Goal: Task Accomplishment & Management: Use online tool/utility

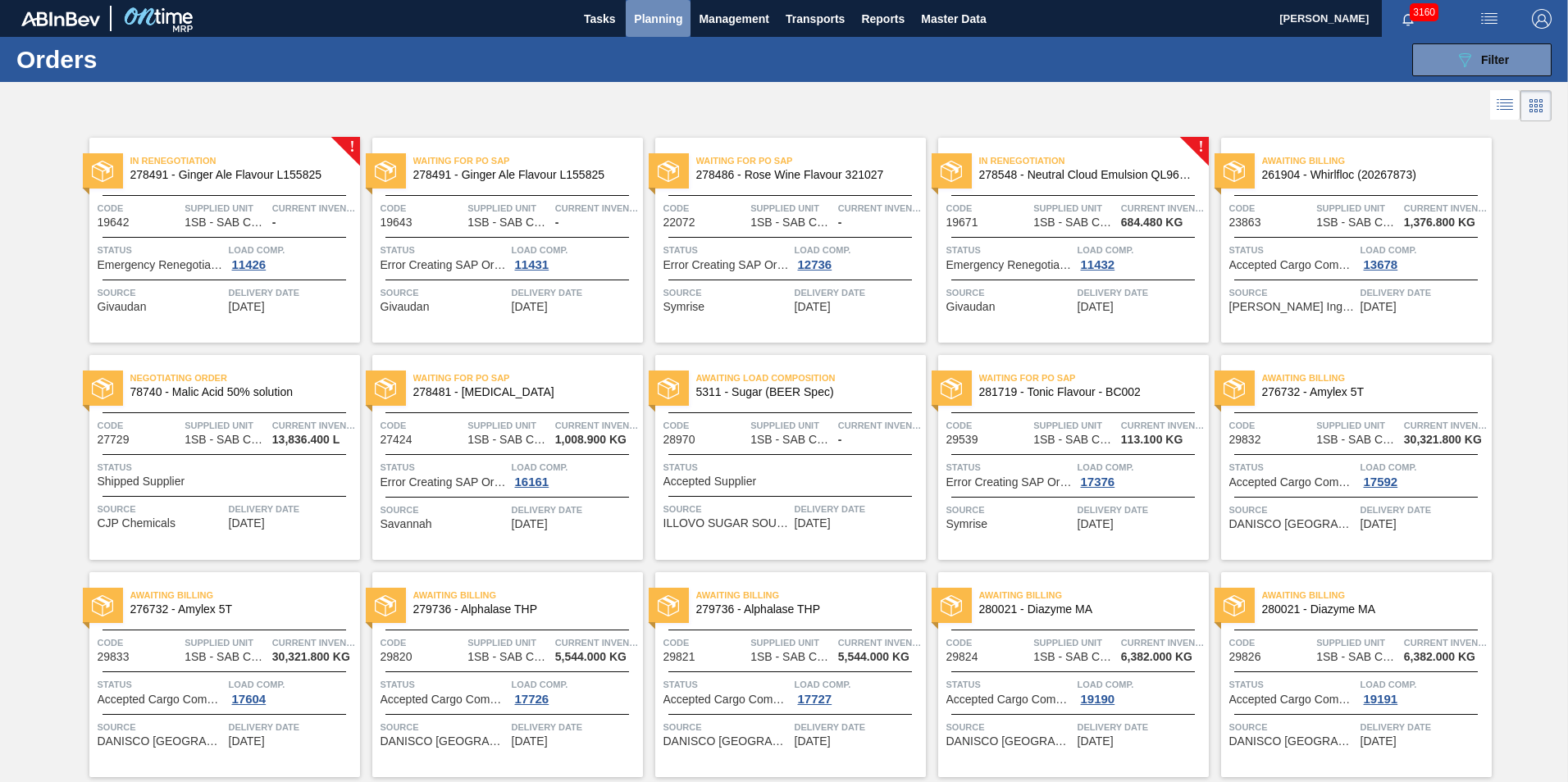
click at [651, 10] on span "Planning" at bounding box center [658, 18] width 48 height 20
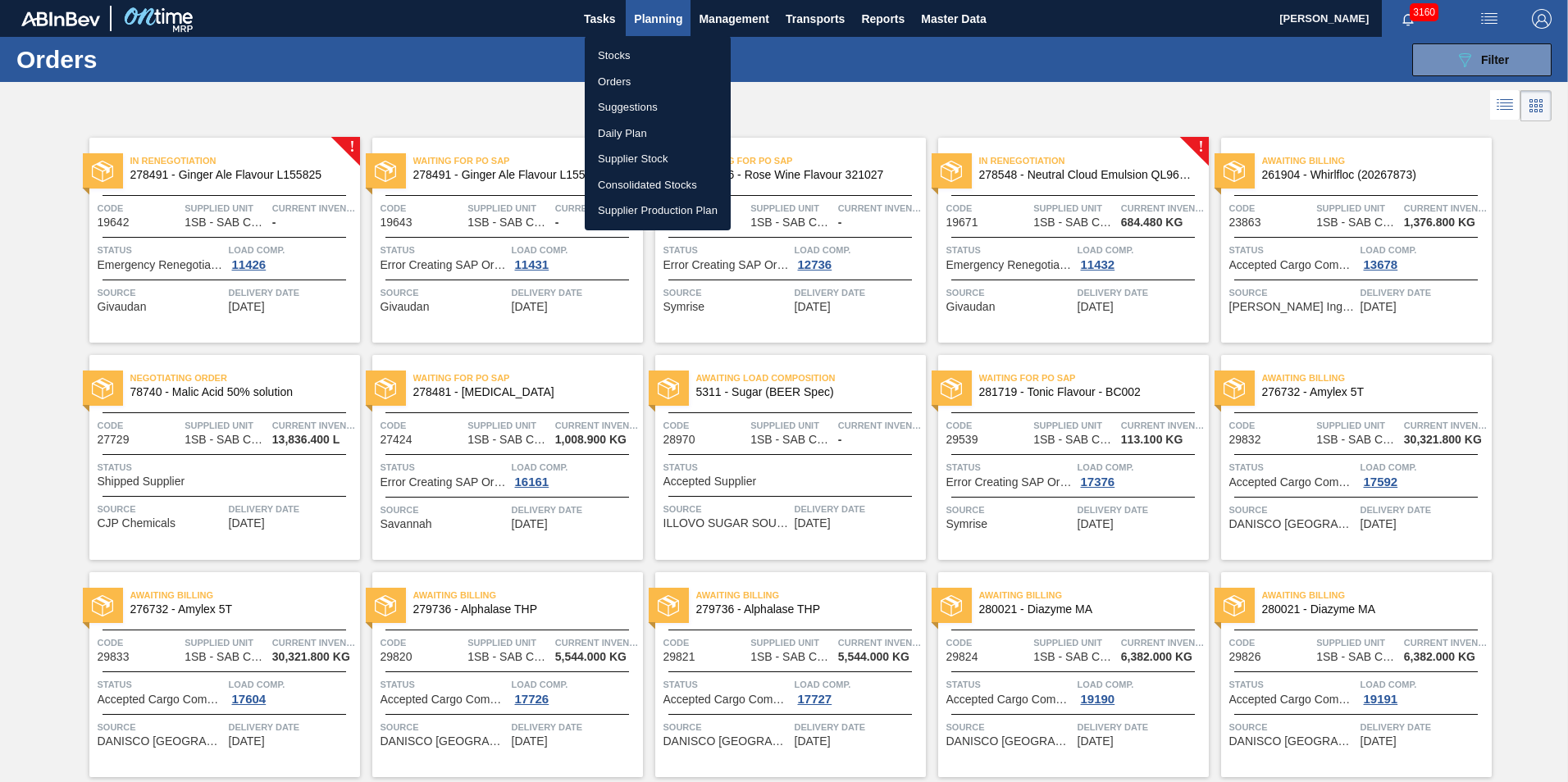
click at [950, 76] on div at bounding box center [784, 391] width 1568 height 782
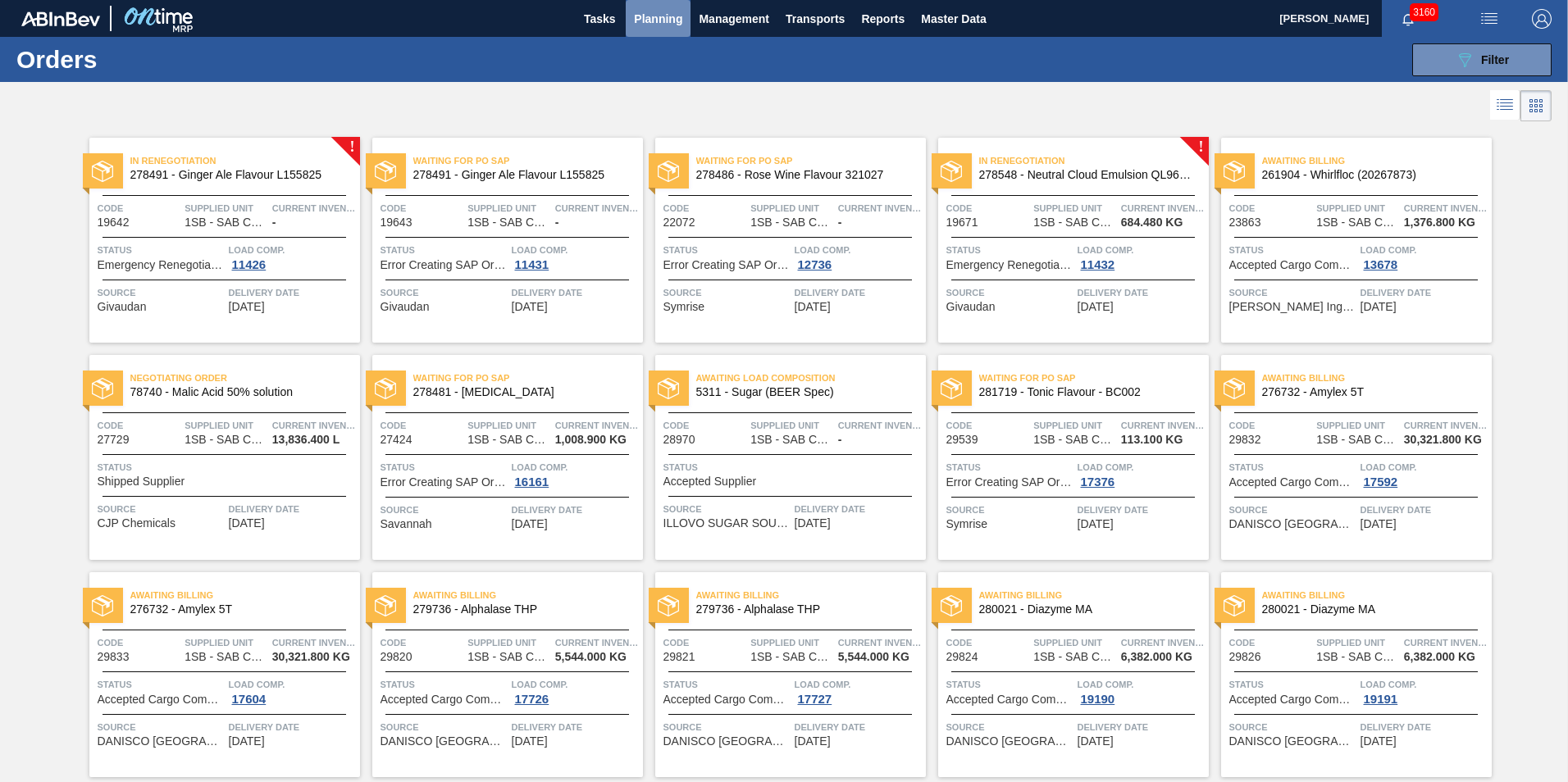
click at [642, 20] on span "Planning" at bounding box center [658, 18] width 48 height 20
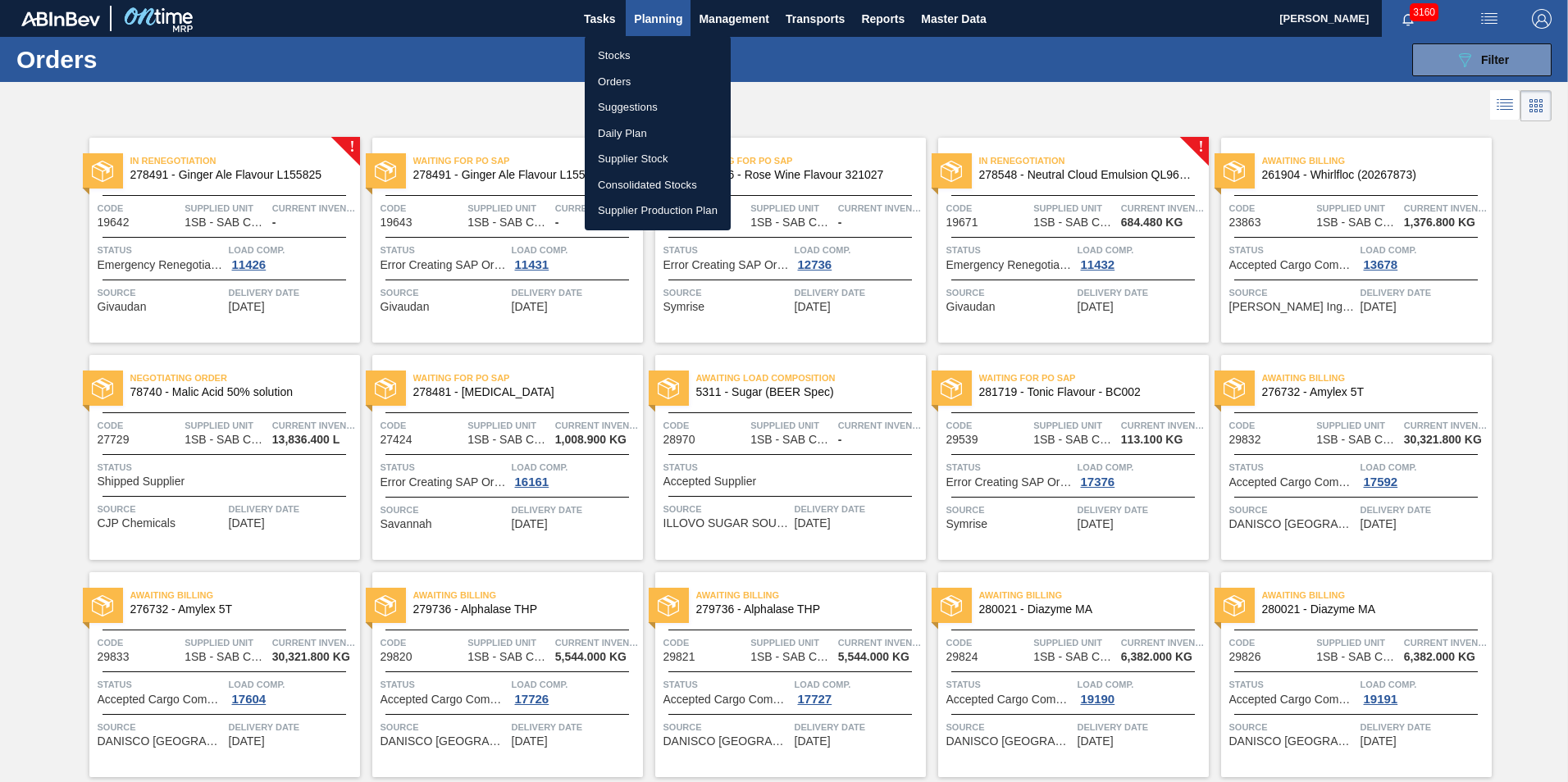
click at [621, 74] on li "Orders" at bounding box center [657, 82] width 146 height 26
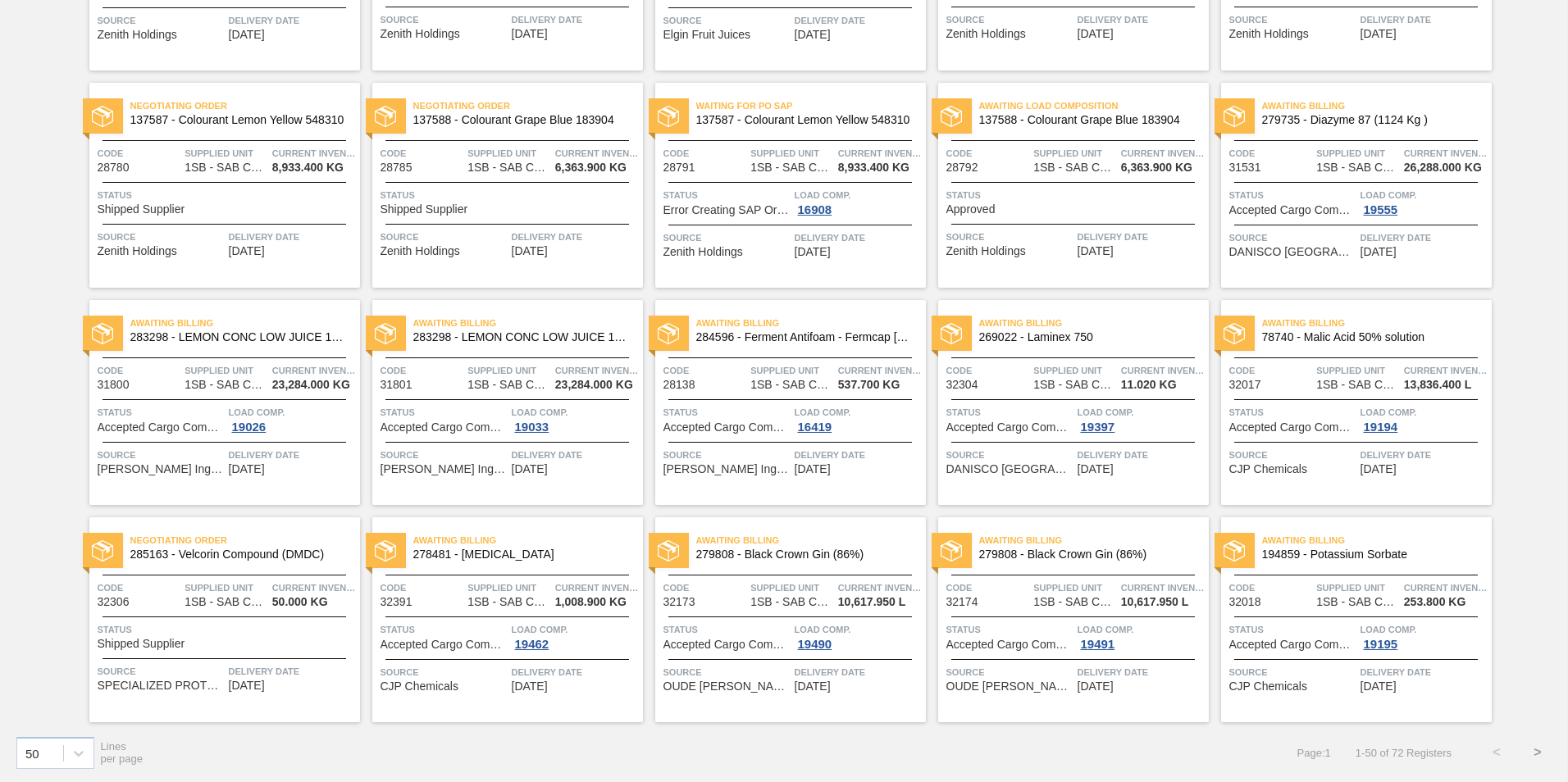
scroll to position [1576, 0]
click at [1536, 749] on button ">" at bounding box center [1537, 751] width 41 height 41
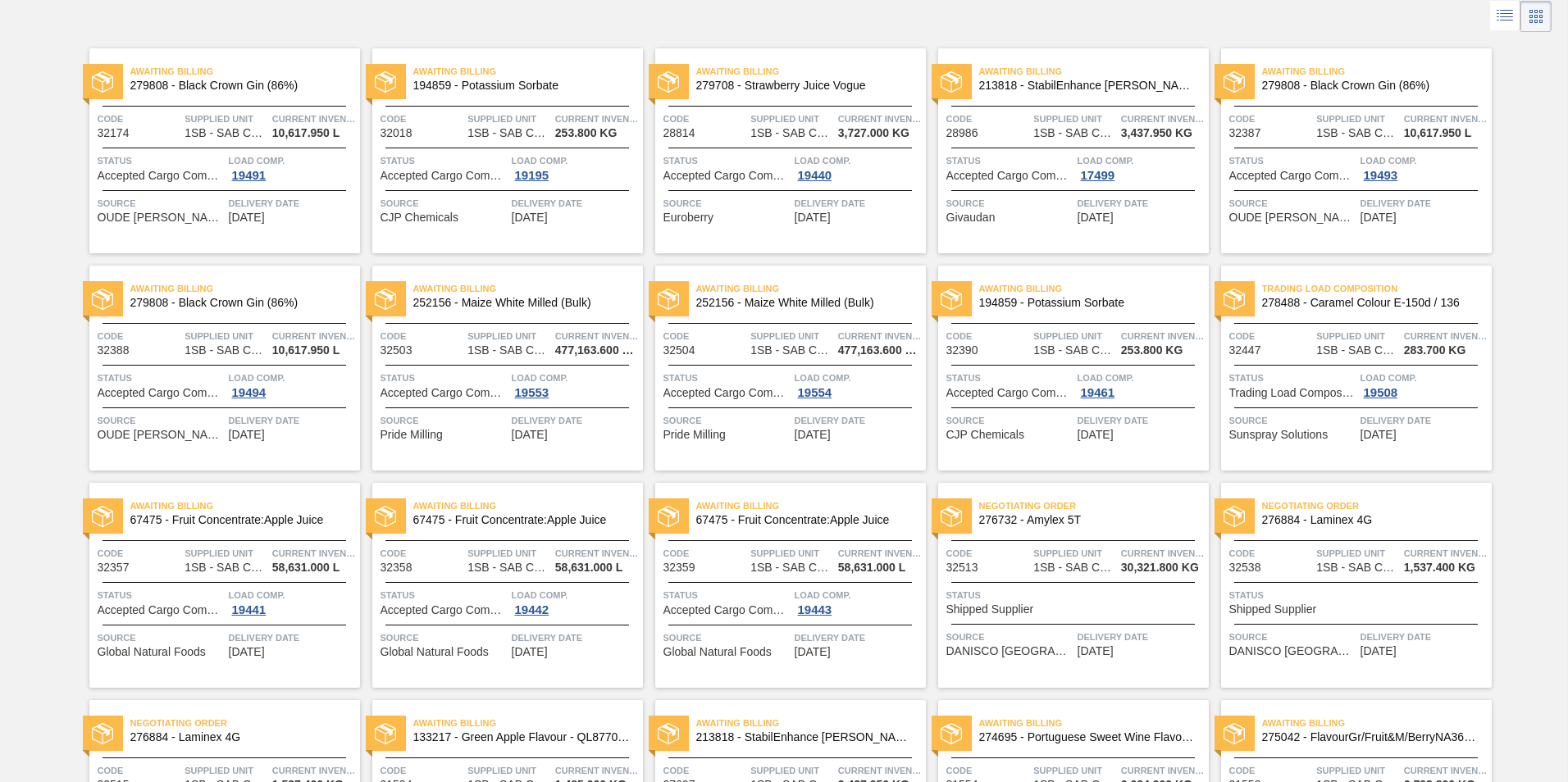
scroll to position [0, 0]
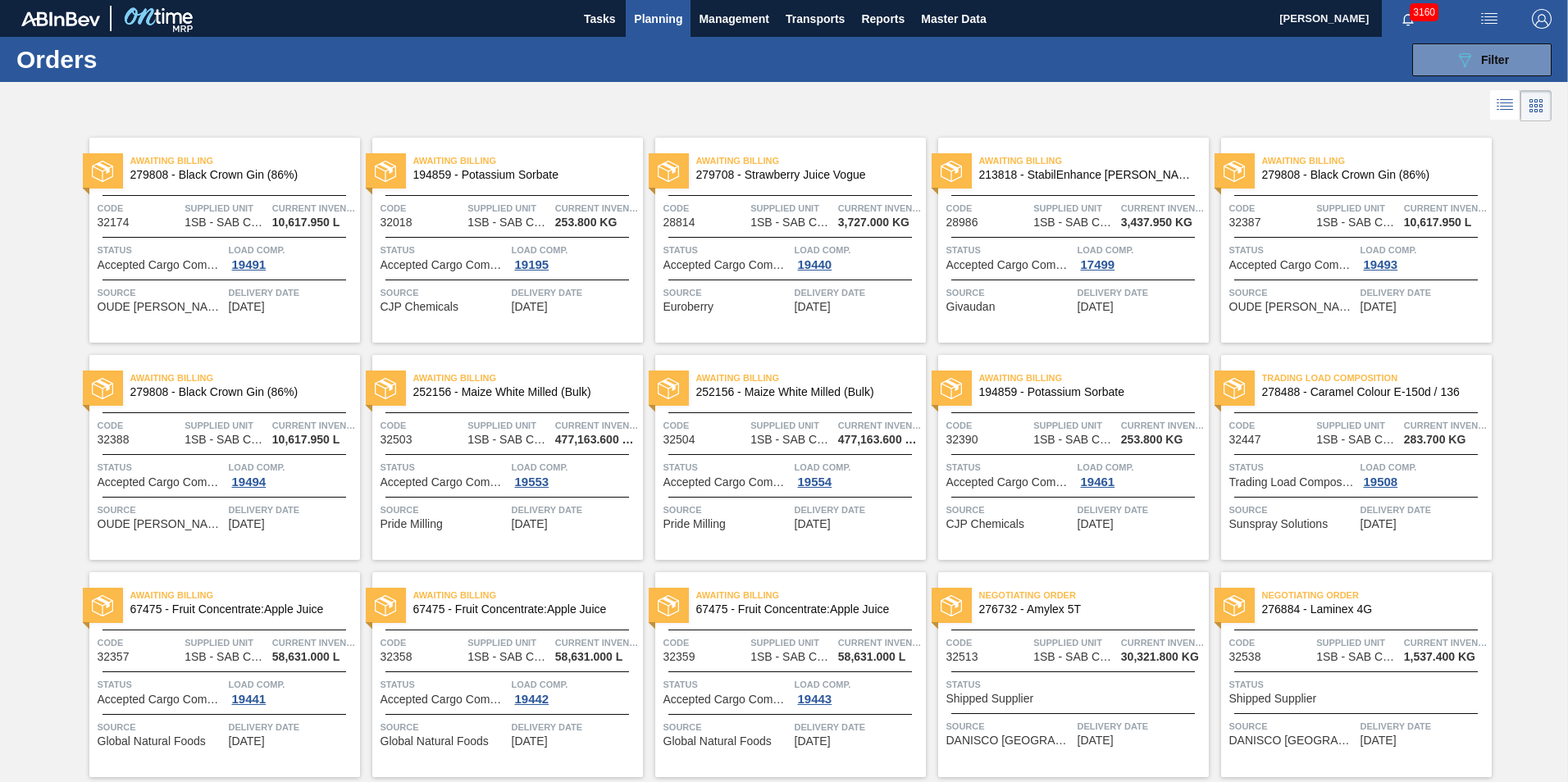
click at [643, 18] on span "Planning" at bounding box center [658, 18] width 48 height 20
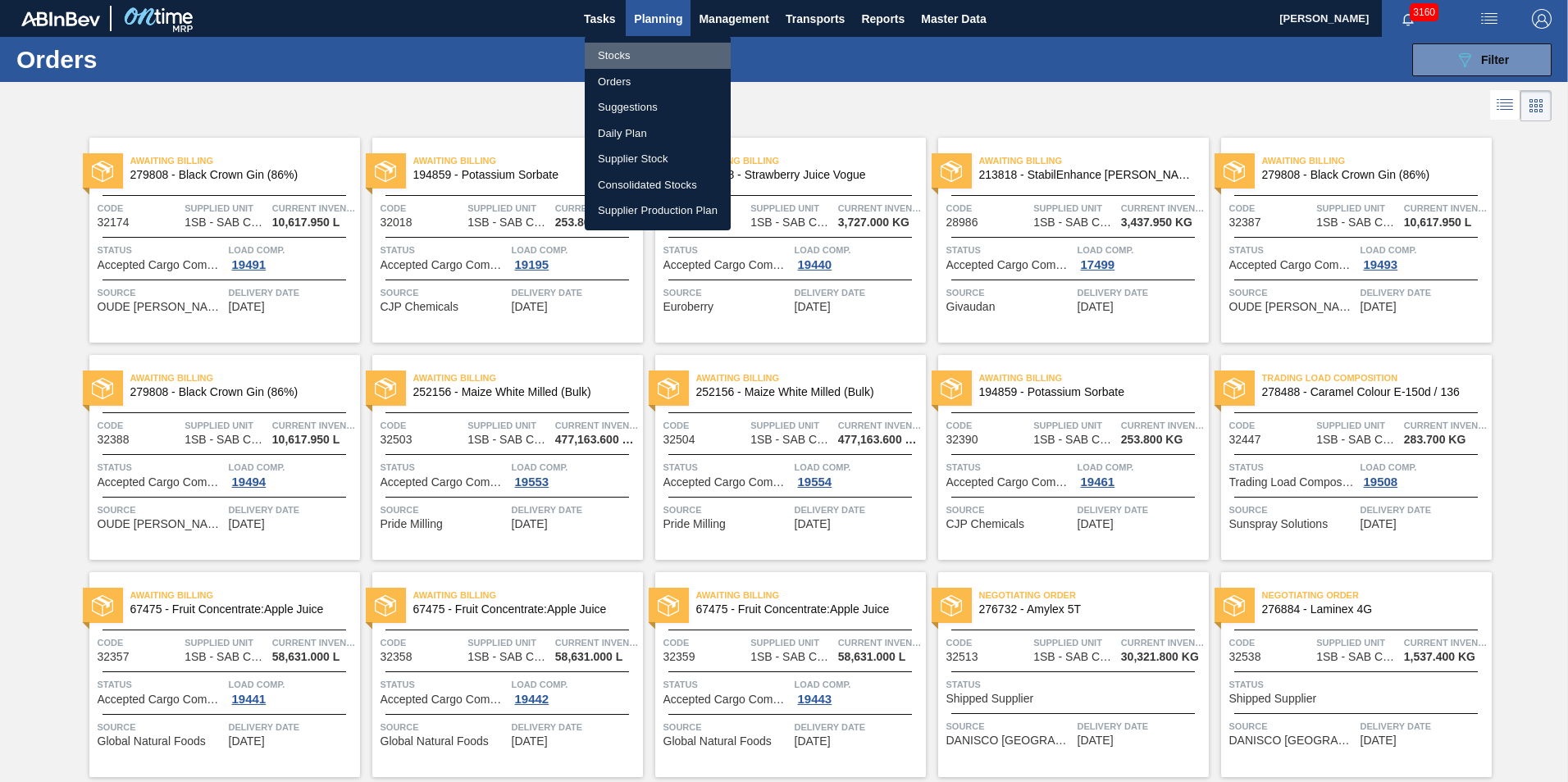
click at [609, 52] on li "Stocks" at bounding box center [657, 55] width 146 height 26
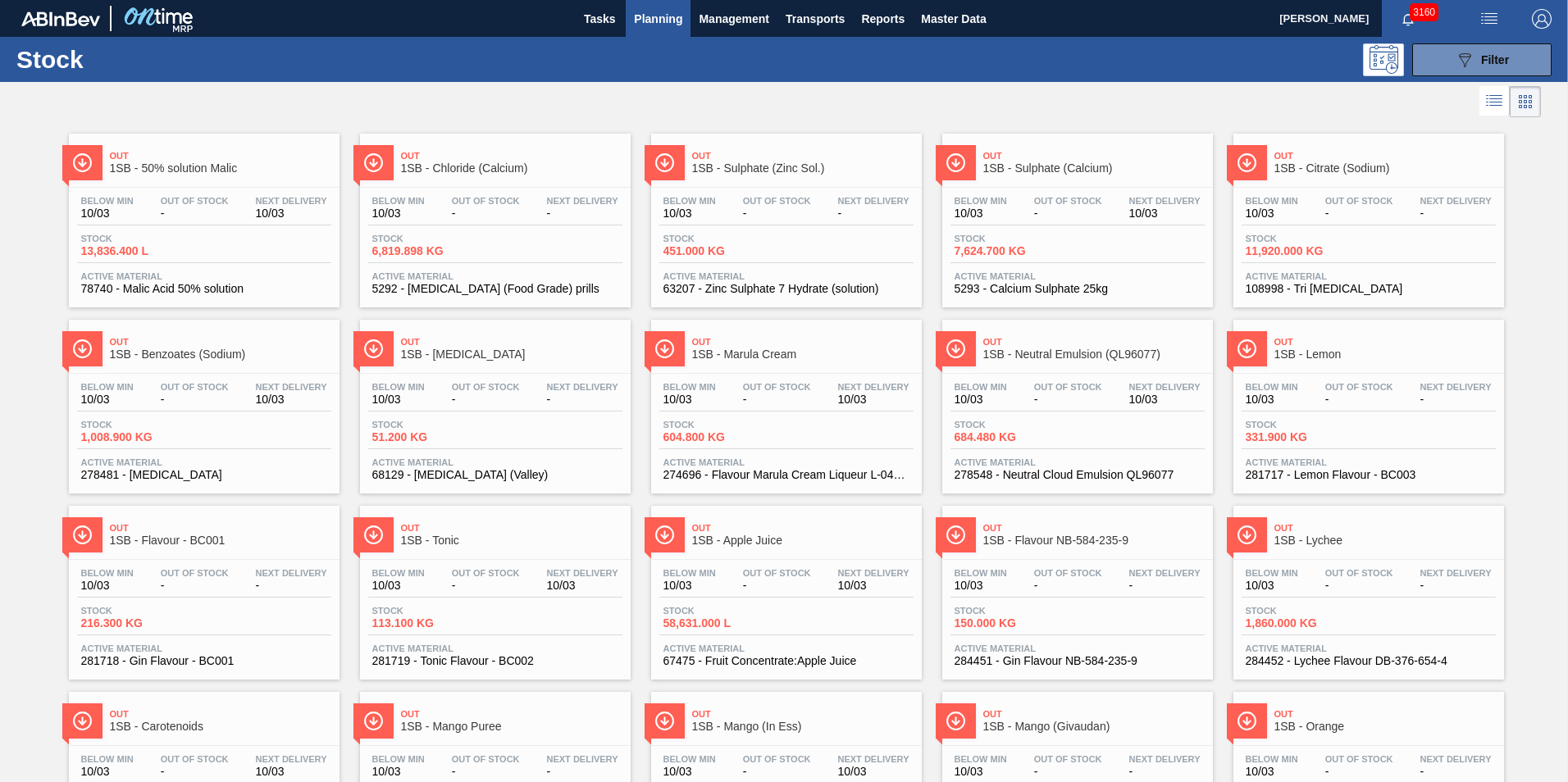
click at [992, 173] on span "1SB - Sulphate (Calcium)" at bounding box center [1094, 168] width 221 height 12
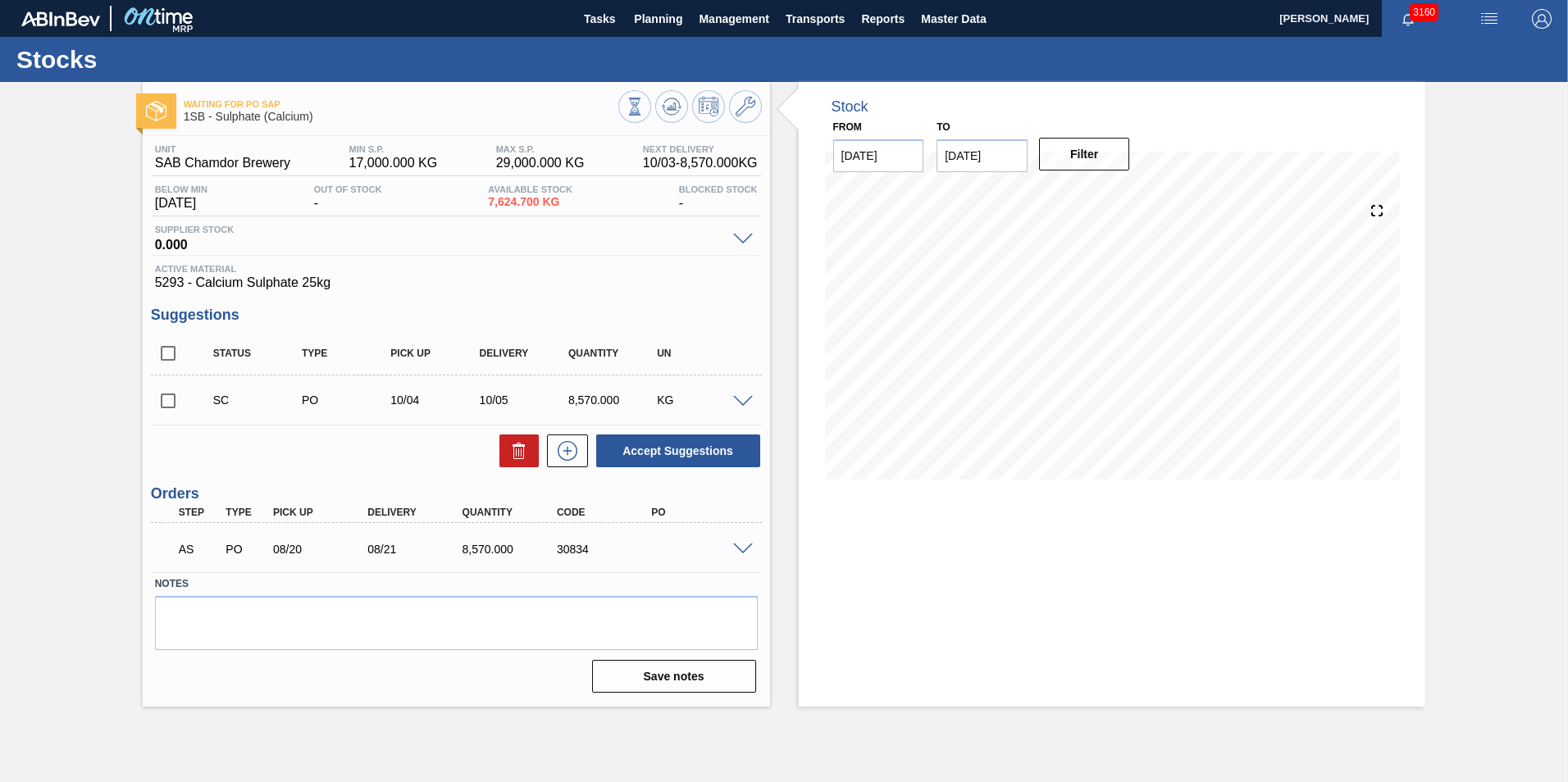
click at [742, 549] on span at bounding box center [743, 550] width 20 height 12
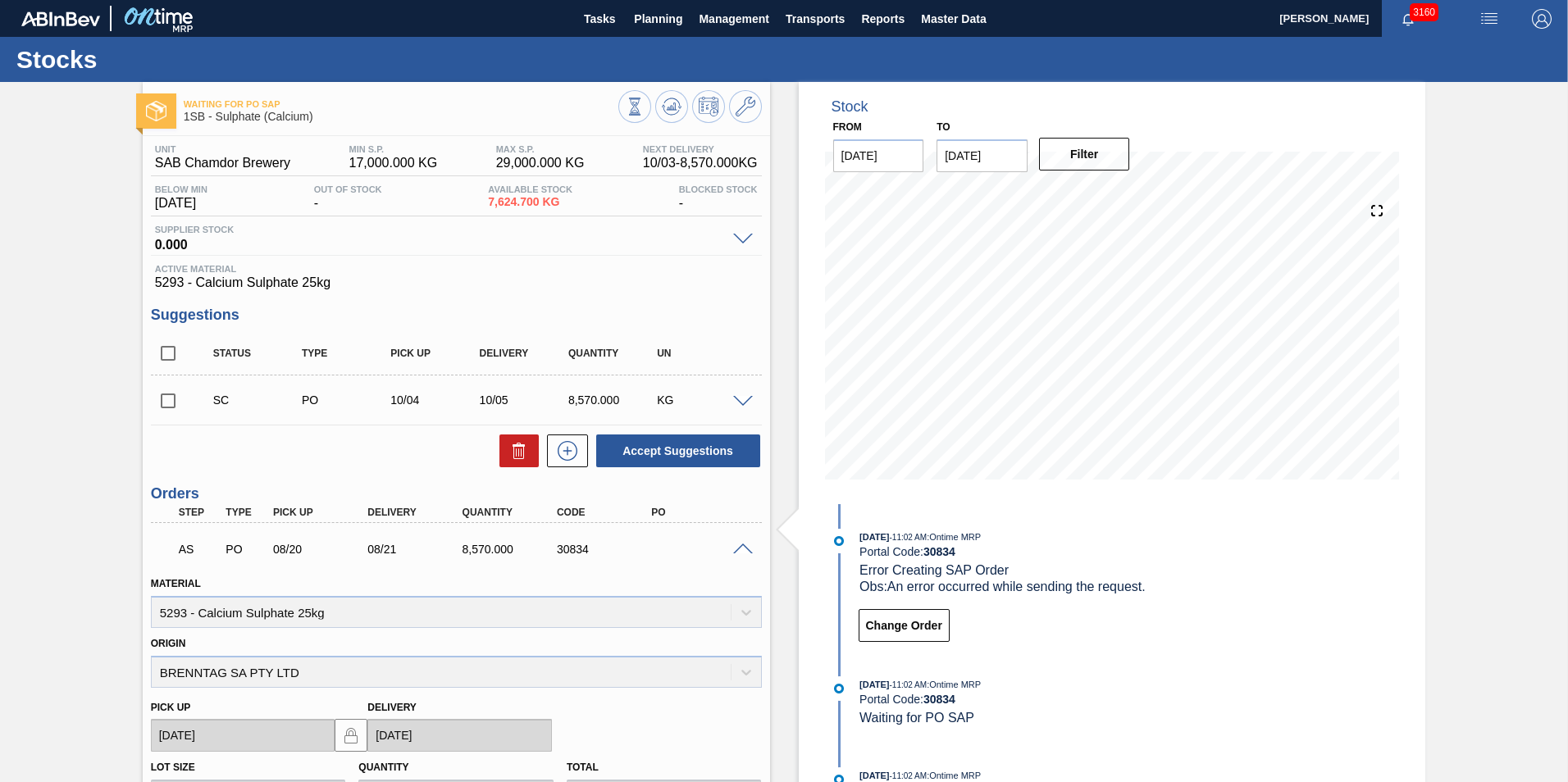
click at [739, 547] on span at bounding box center [743, 550] width 20 height 12
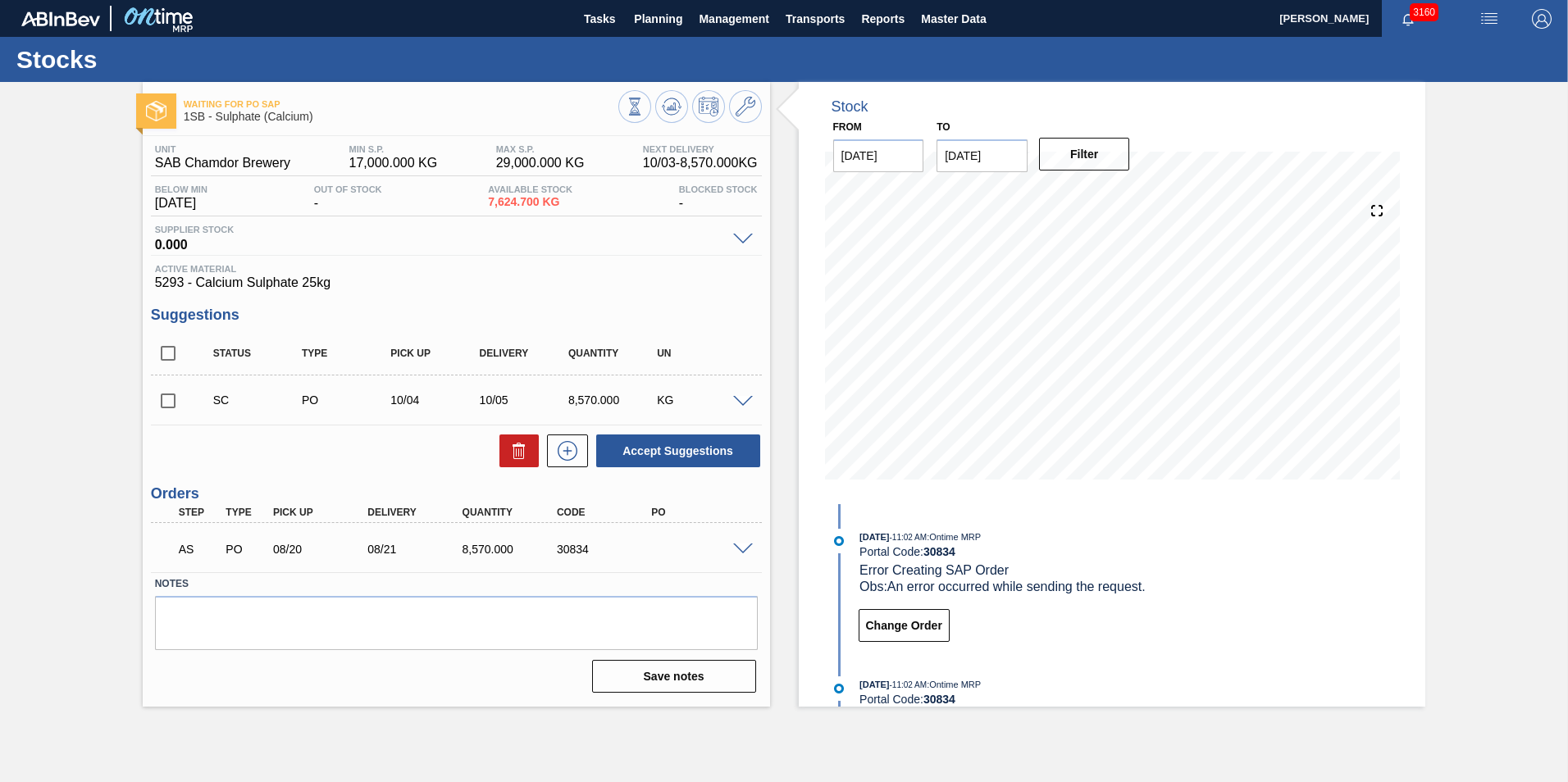
click at [739, 547] on span at bounding box center [743, 550] width 20 height 12
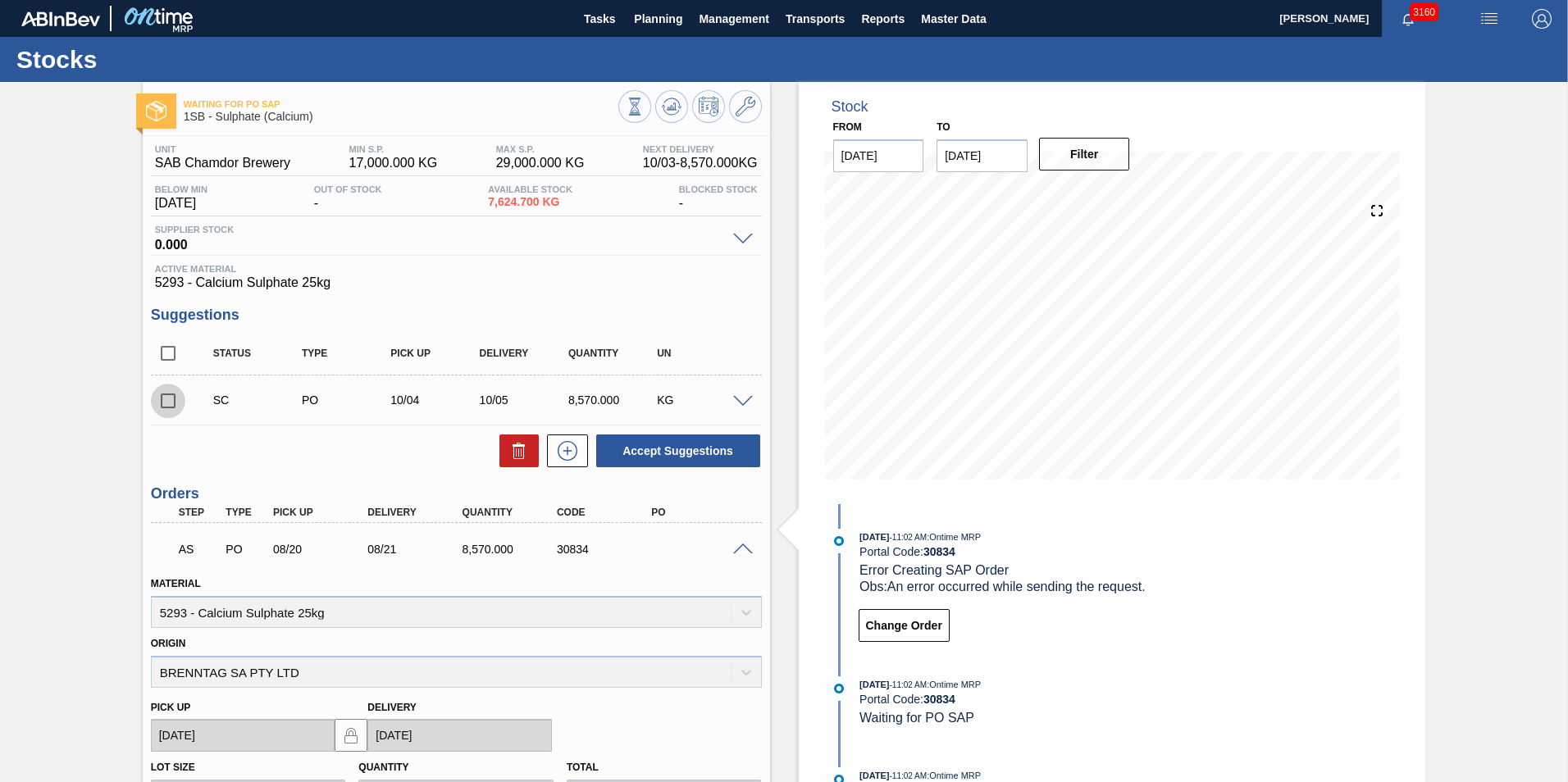
click at [174, 400] on input "checkbox" at bounding box center [168, 400] width 35 height 35
click at [685, 447] on button "Accept Suggestions" at bounding box center [678, 451] width 164 height 33
checkbox input "false"
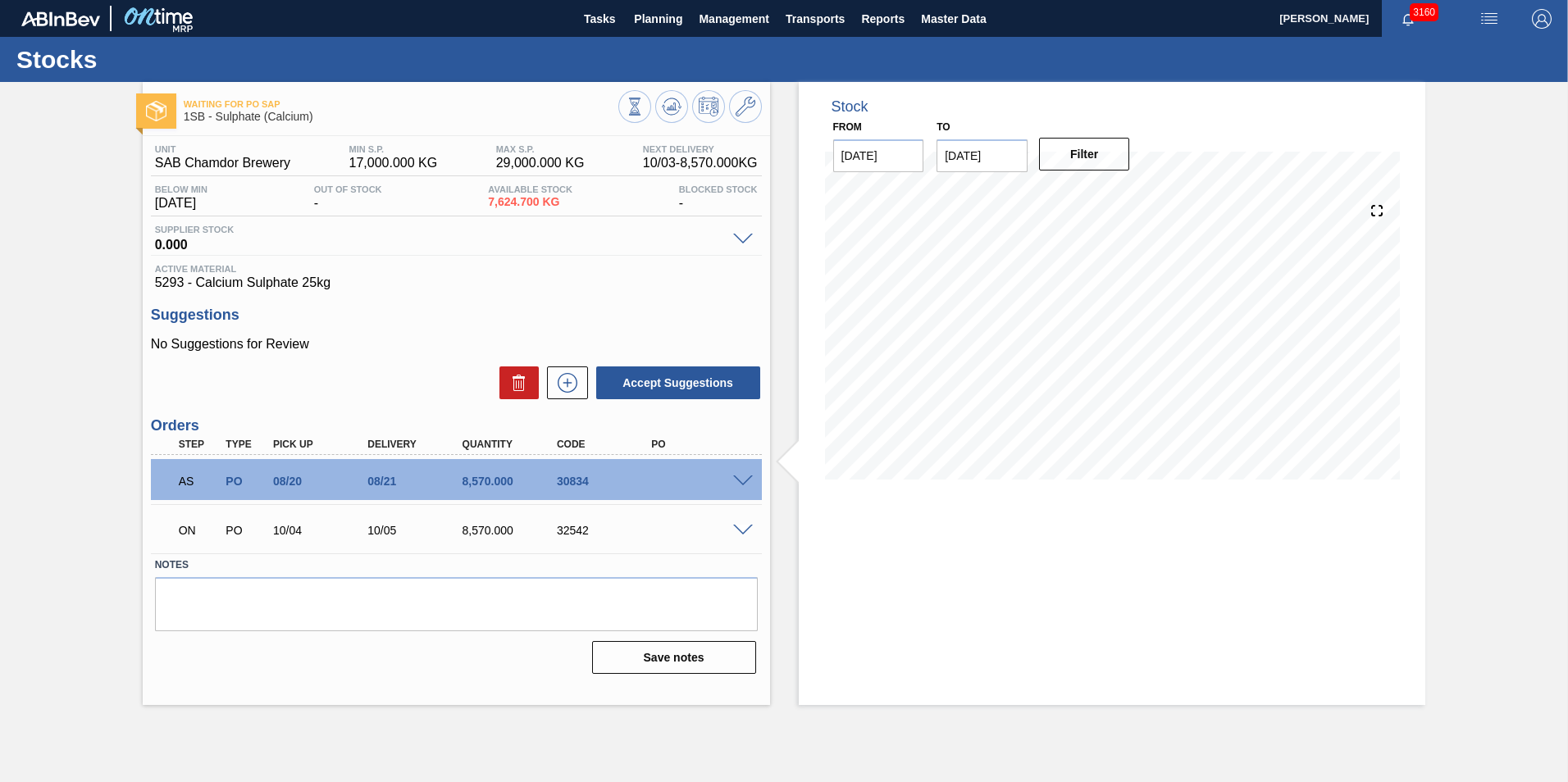
click at [595, 481] on div "30834" at bounding box center [605, 481] width 106 height 13
click at [742, 480] on span at bounding box center [743, 482] width 20 height 12
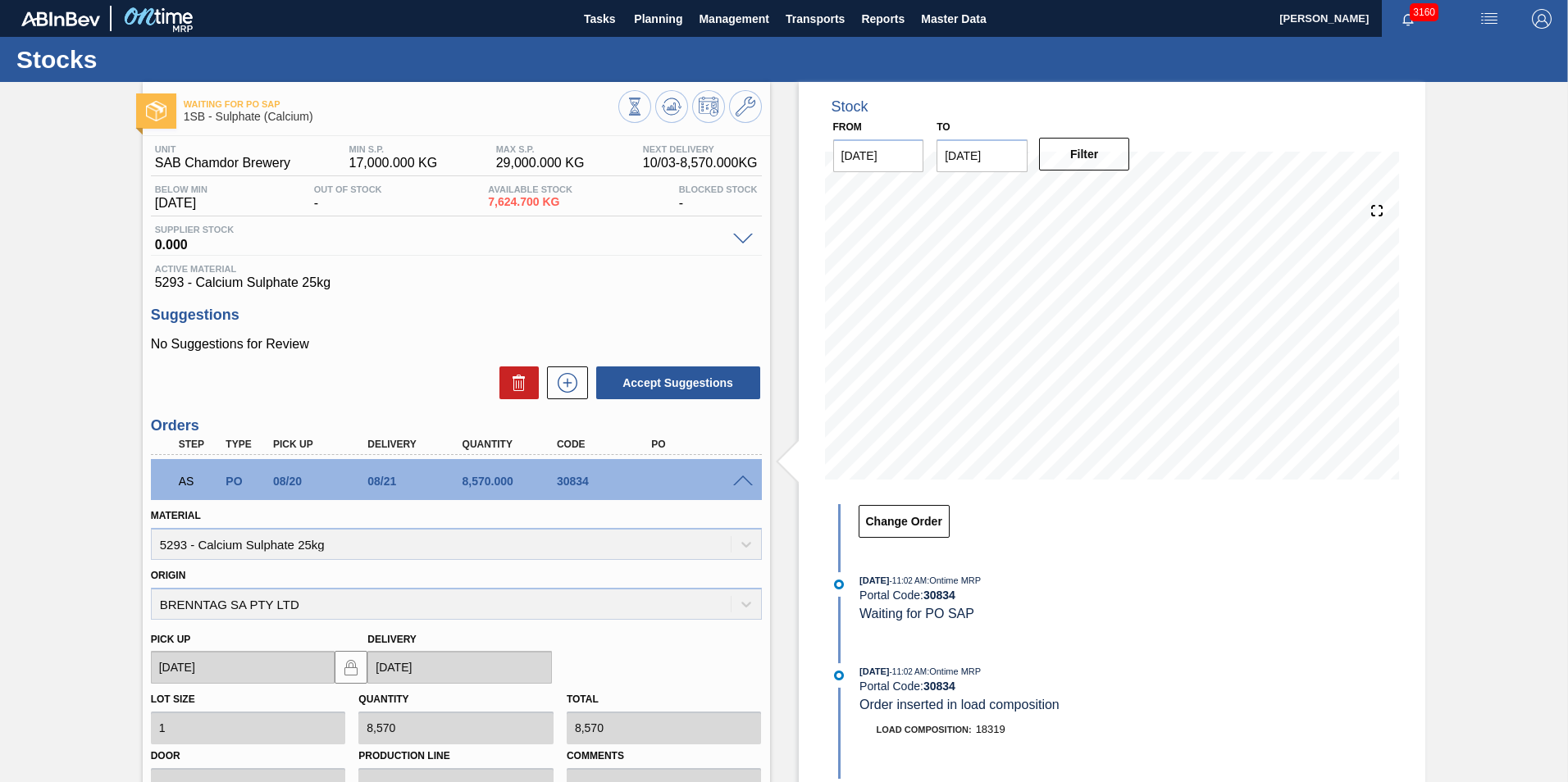
scroll to position [12, 0]
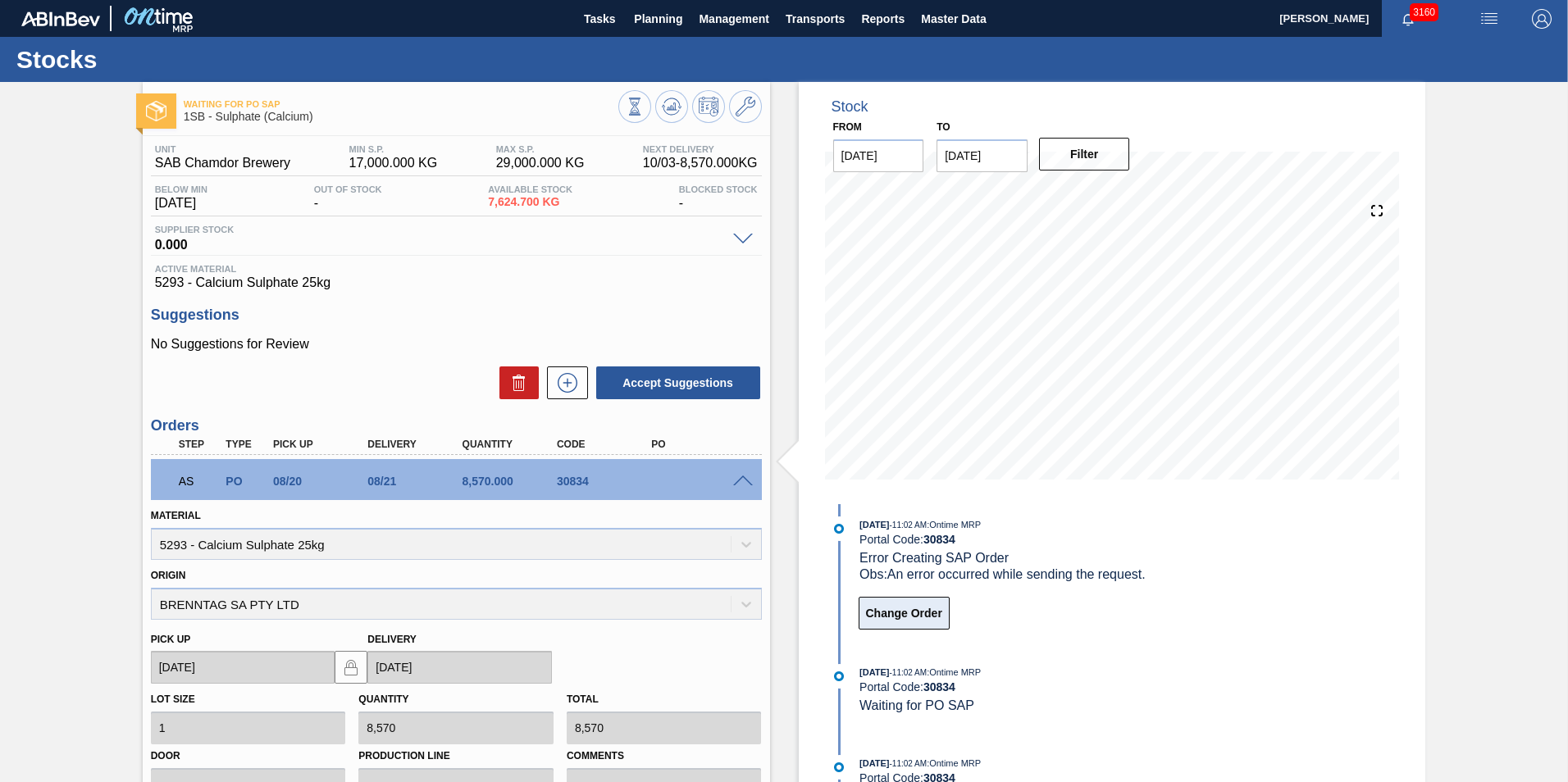
click at [915, 614] on button "Change Order" at bounding box center [903, 613] width 91 height 33
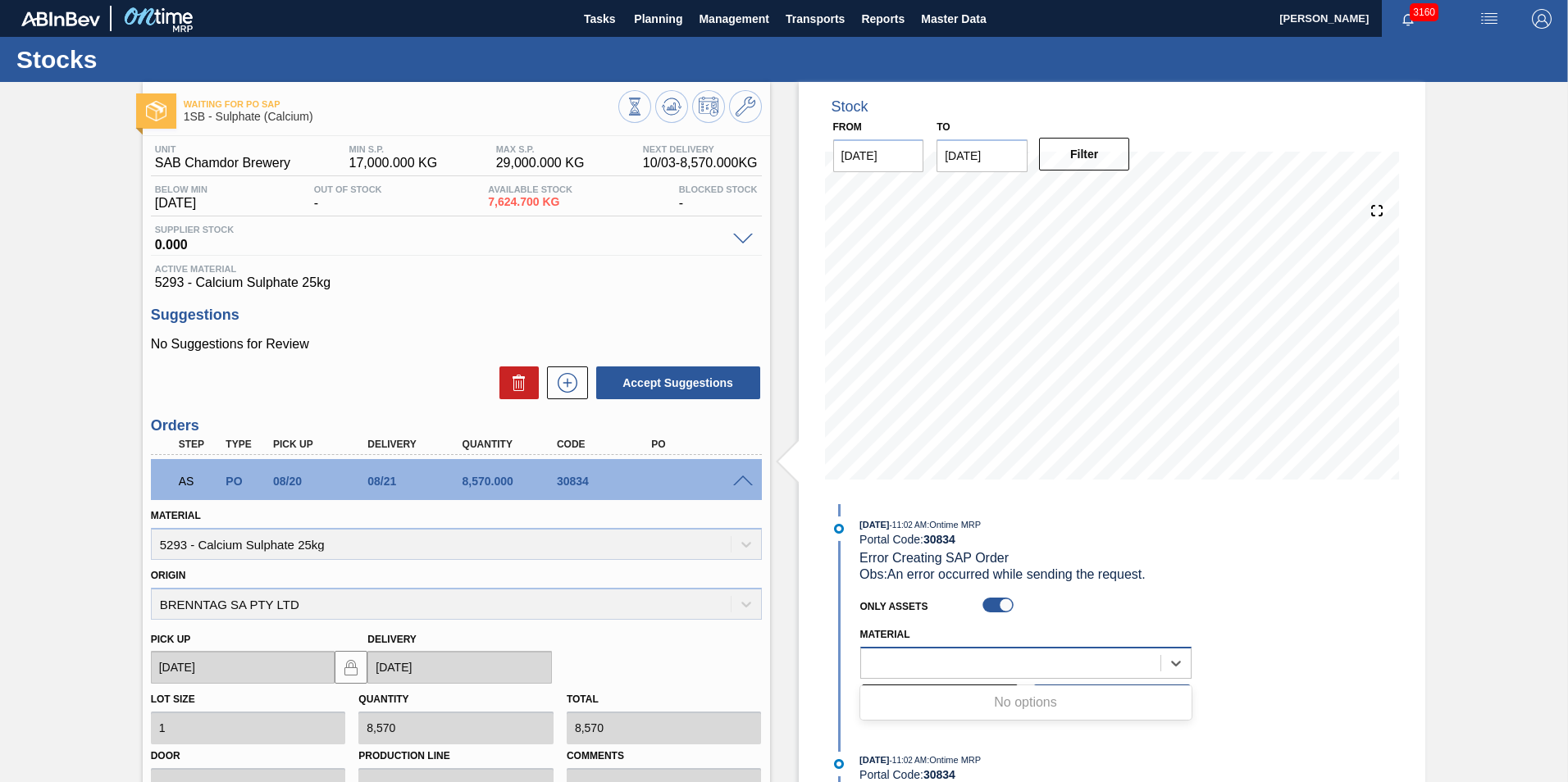
click at [949, 659] on div at bounding box center [1010, 663] width 300 height 24
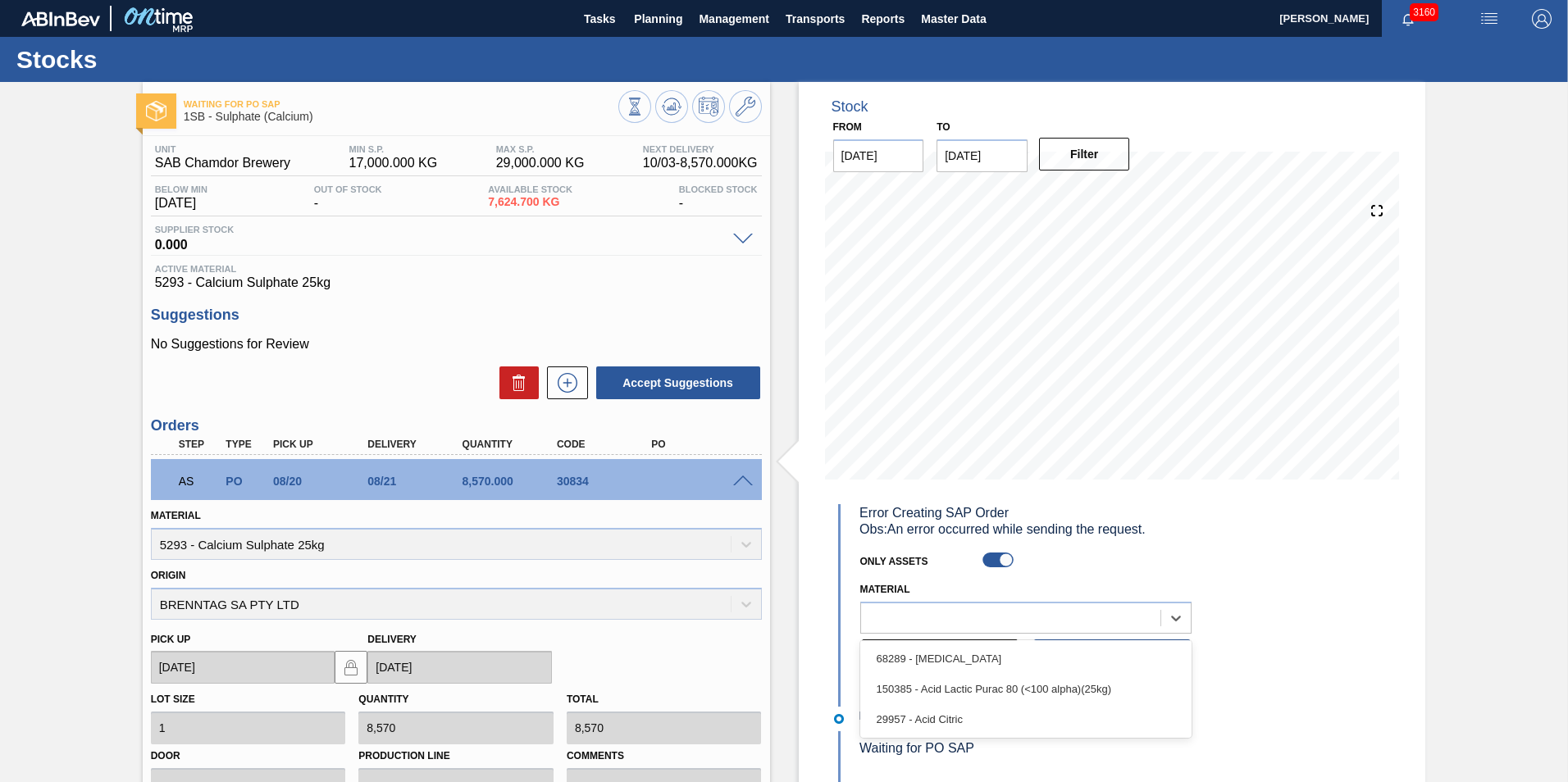
scroll to position [94, 0]
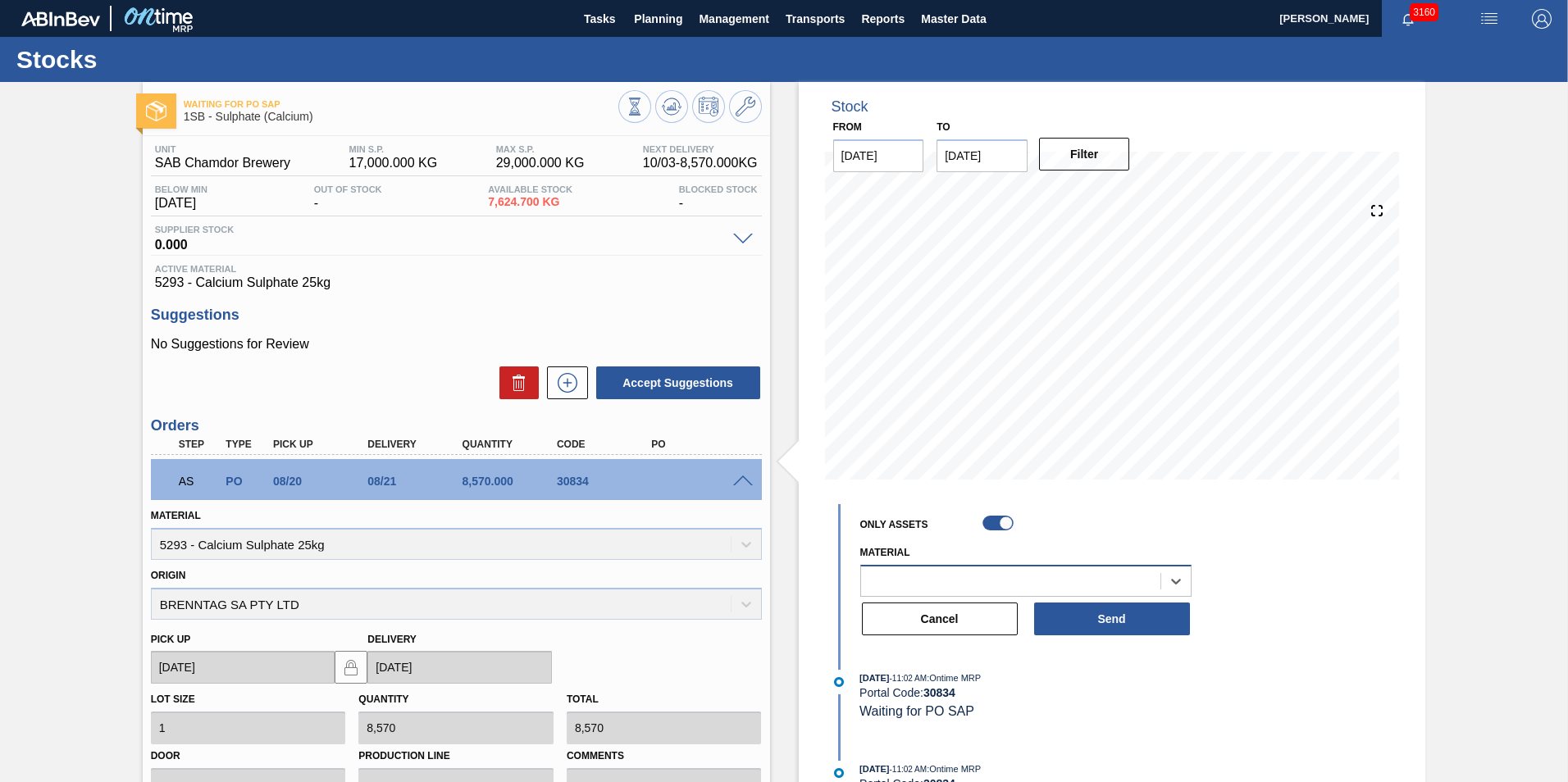
click at [940, 577] on div at bounding box center [1010, 581] width 300 height 24
type input "5293"
click at [941, 577] on div "5293" at bounding box center [1010, 581] width 300 height 24
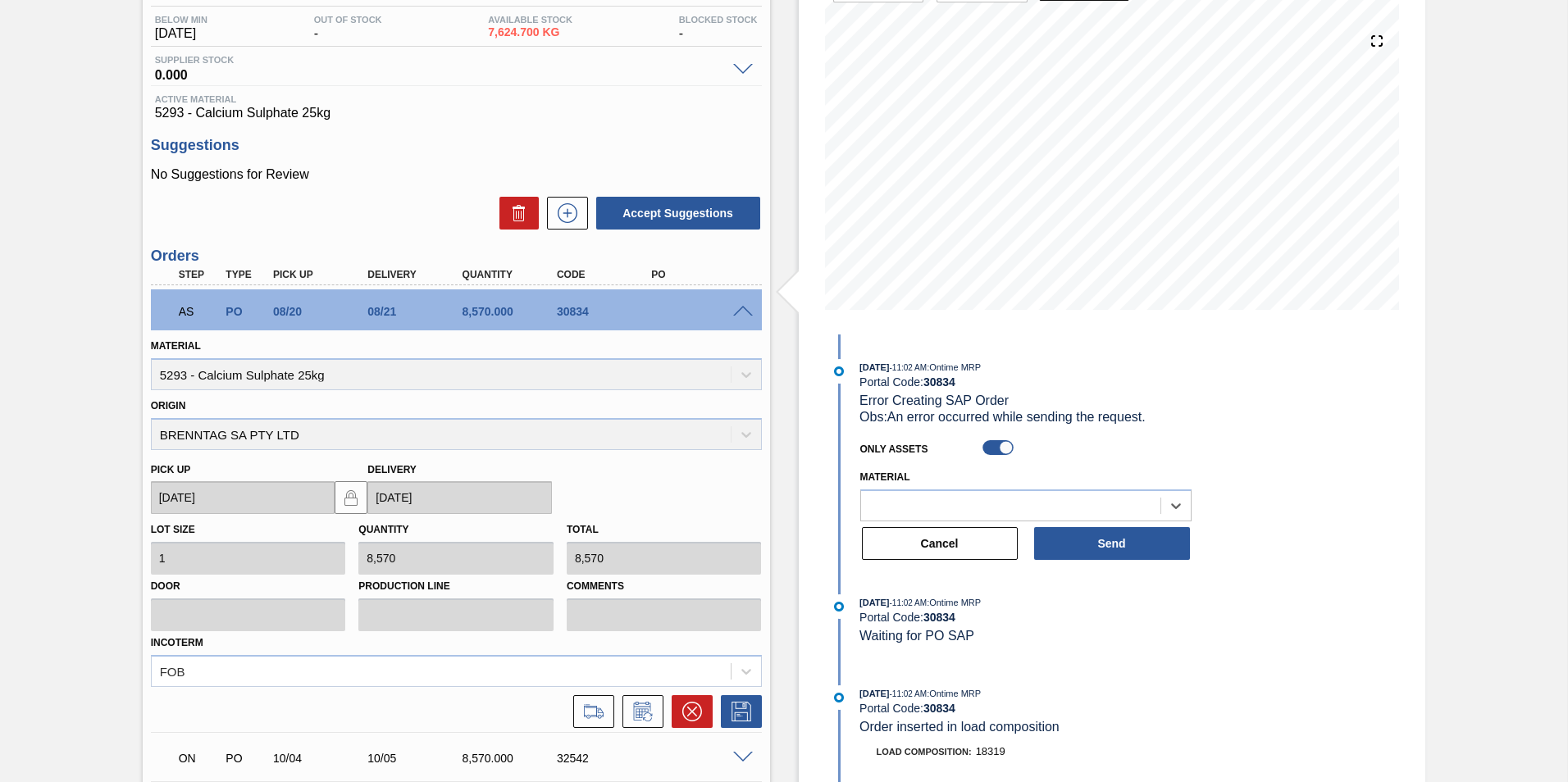
scroll to position [303, 0]
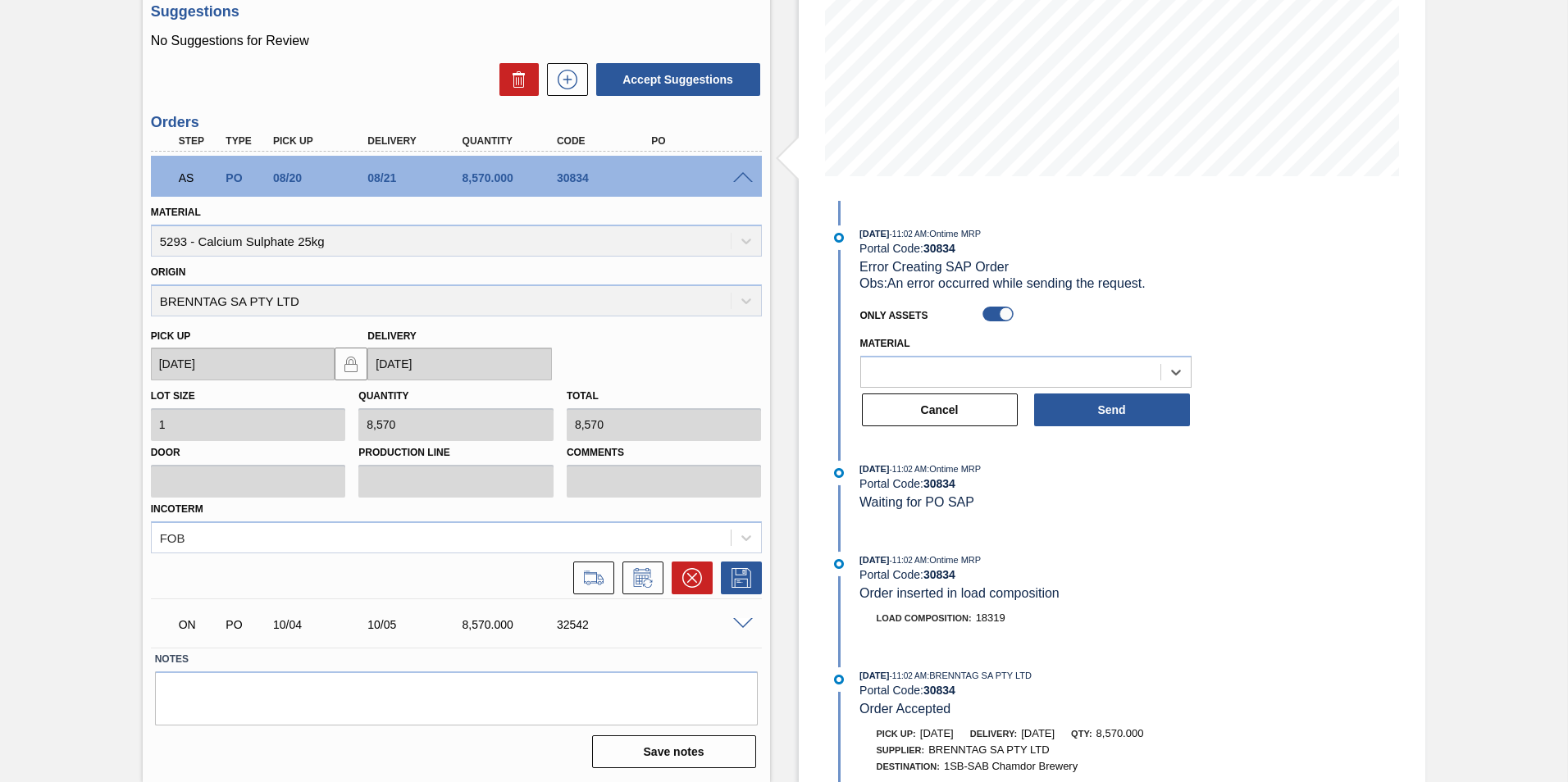
click at [745, 624] on span at bounding box center [743, 624] width 20 height 12
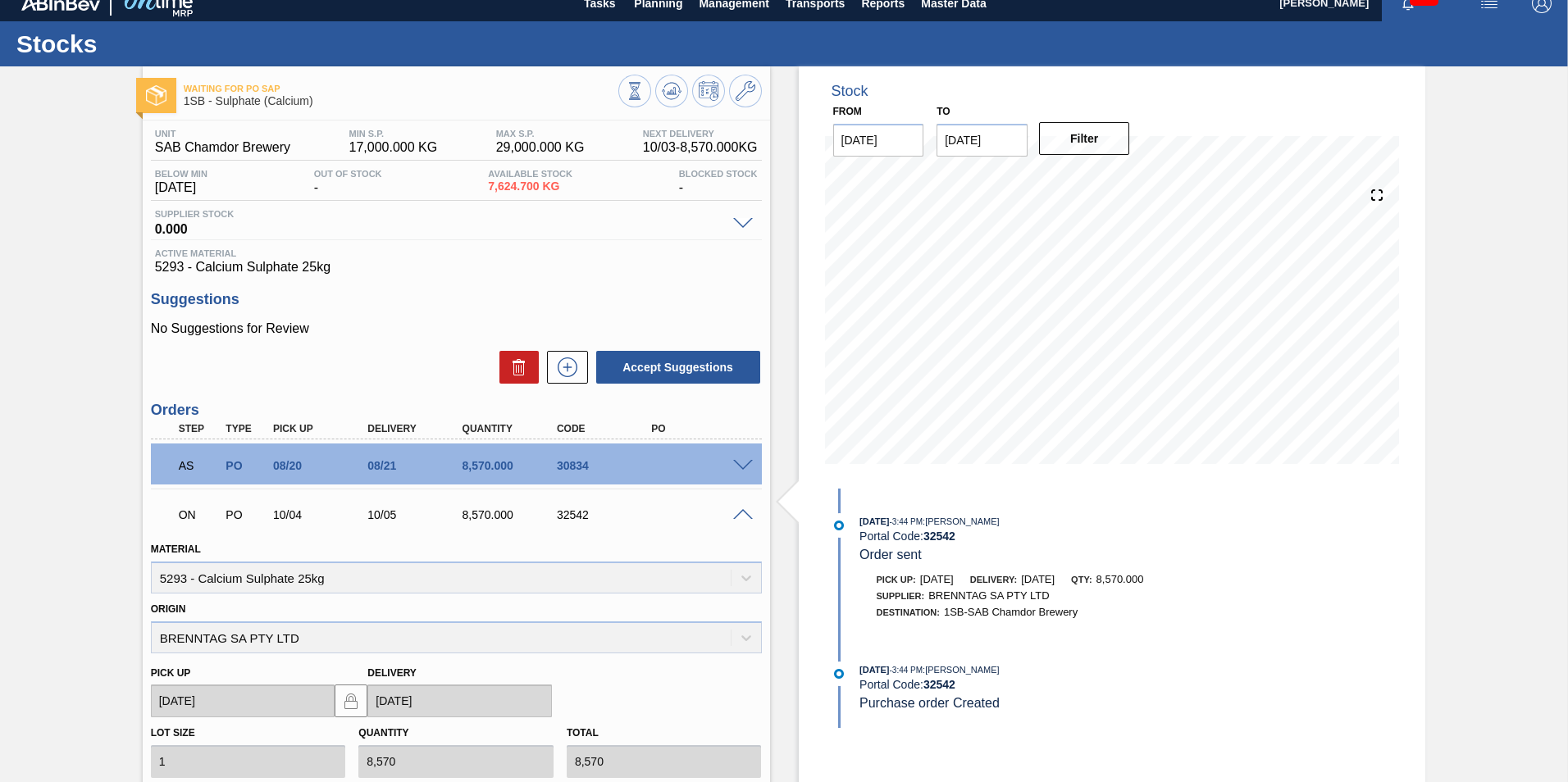
scroll to position [0, 0]
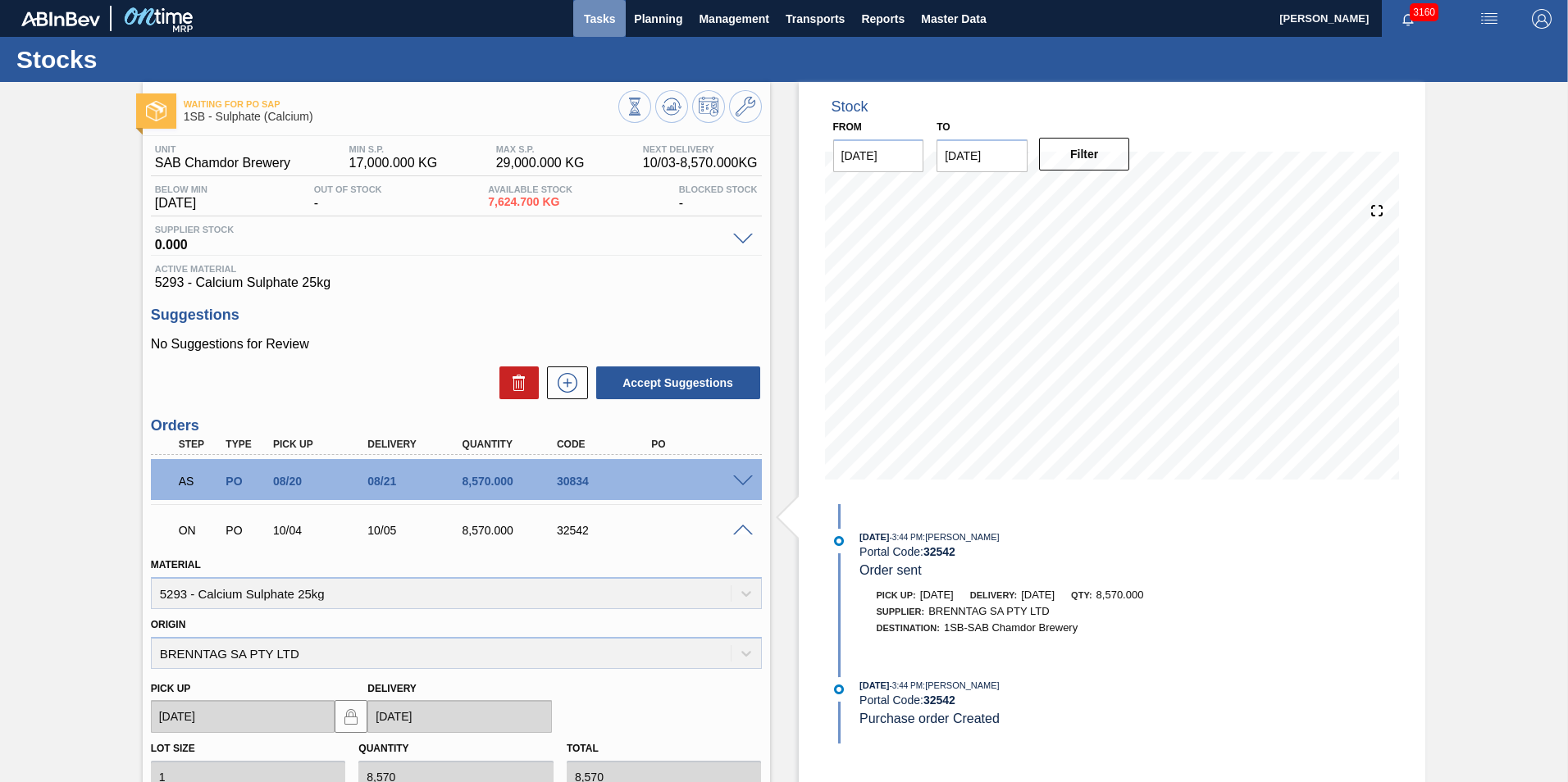
click at [595, 17] on span "Tasks" at bounding box center [599, 18] width 36 height 20
